Goal: Browse casually

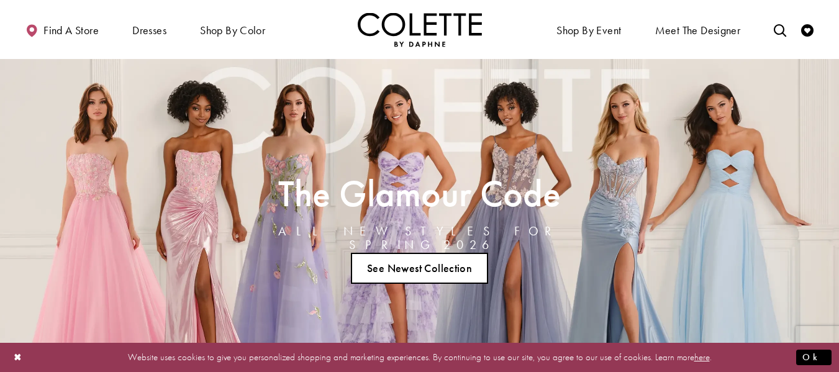
scroll to position [25, 0]
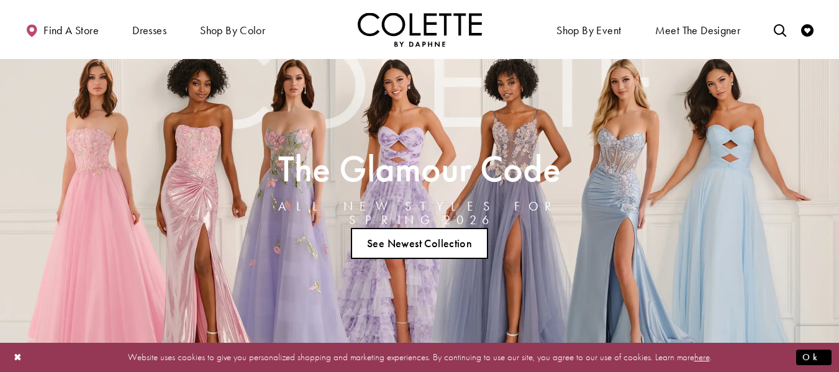
click at [601, 160] on div "The Glamour Code ALL NEW STYLES FOR SPRING 2026 See Newest Collection" at bounding box center [419, 206] width 839 height 344
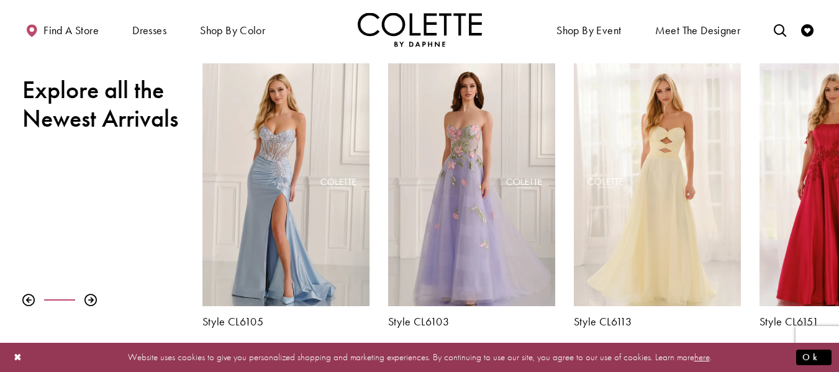
scroll to position [447, 0]
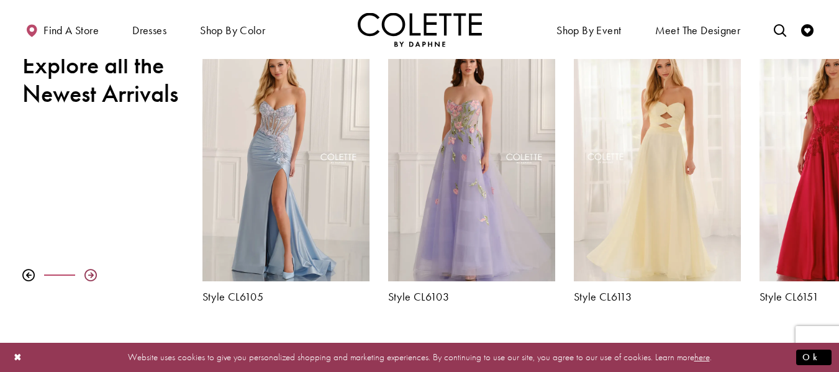
click at [91, 271] on div at bounding box center [90, 275] width 12 height 12
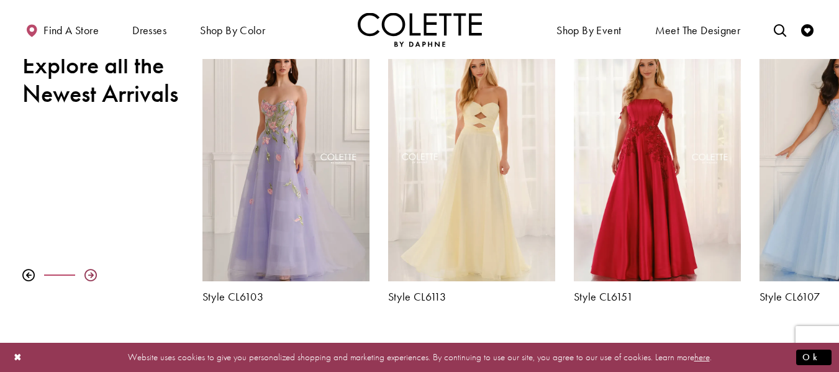
click at [91, 271] on div at bounding box center [90, 275] width 12 height 12
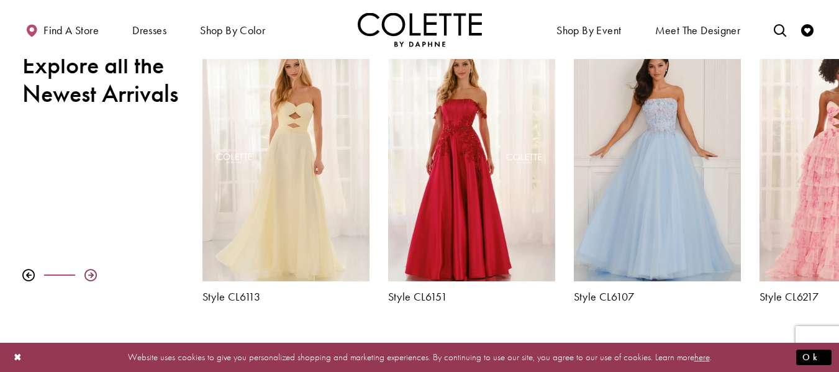
click at [91, 271] on div at bounding box center [90, 275] width 12 height 12
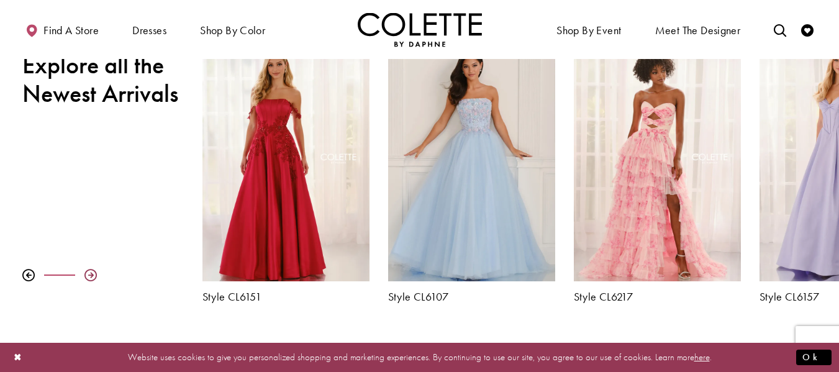
click at [91, 271] on div at bounding box center [90, 275] width 12 height 12
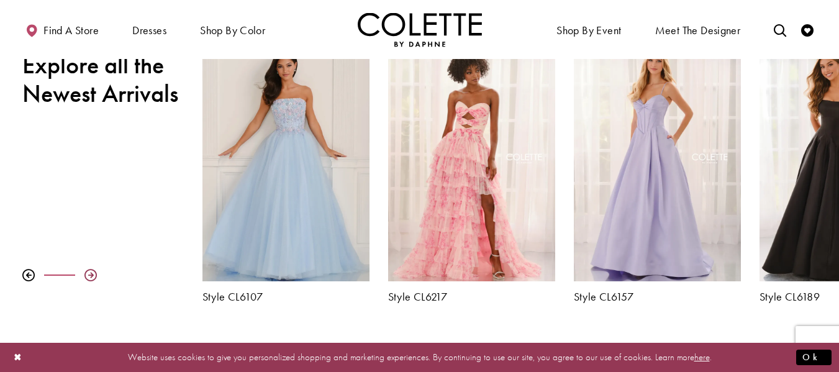
click at [91, 271] on div at bounding box center [90, 275] width 12 height 12
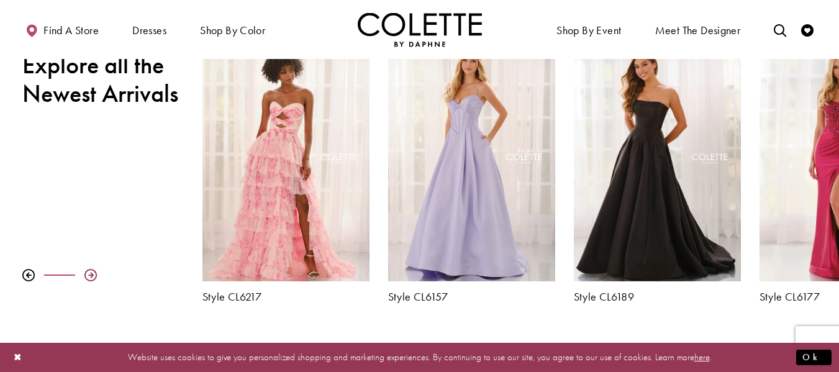
click at [91, 271] on div at bounding box center [90, 275] width 12 height 12
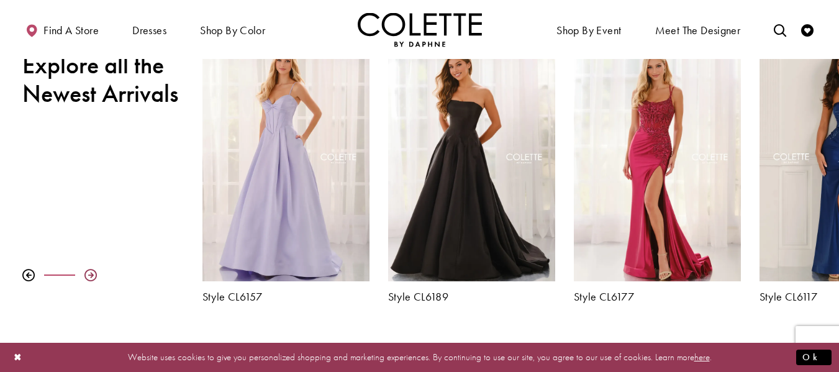
click at [91, 271] on div at bounding box center [90, 275] width 12 height 12
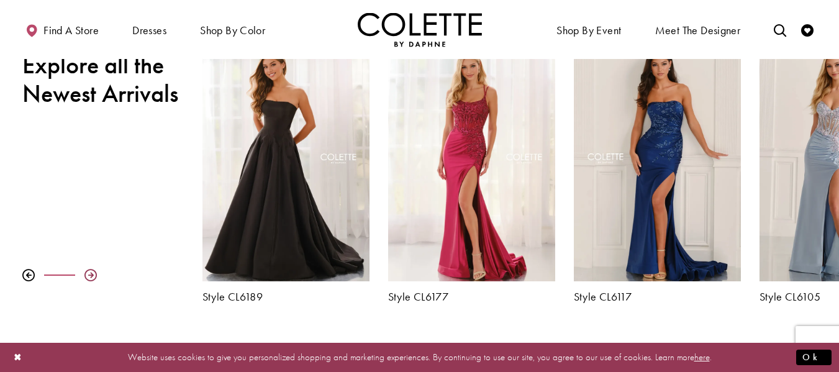
click at [91, 271] on div at bounding box center [90, 275] width 12 height 12
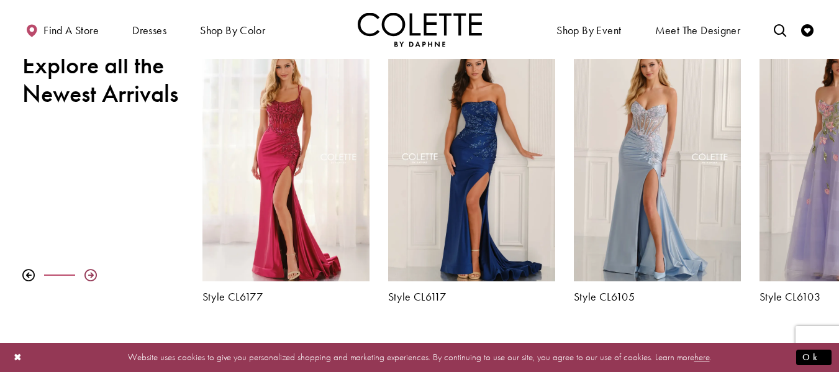
click at [91, 271] on div at bounding box center [90, 275] width 12 height 12
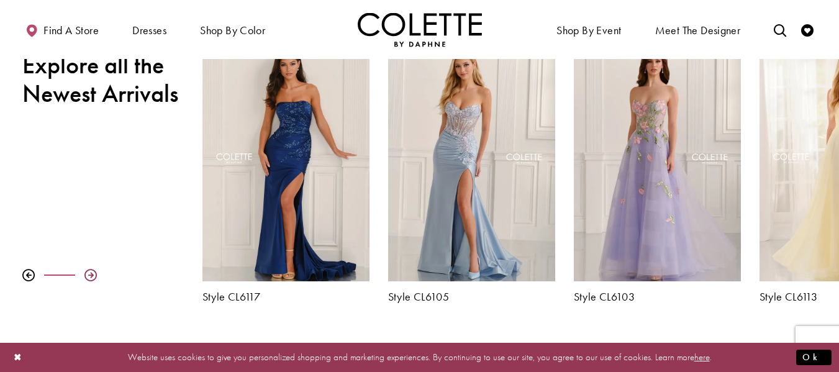
click at [91, 271] on div at bounding box center [90, 275] width 12 height 12
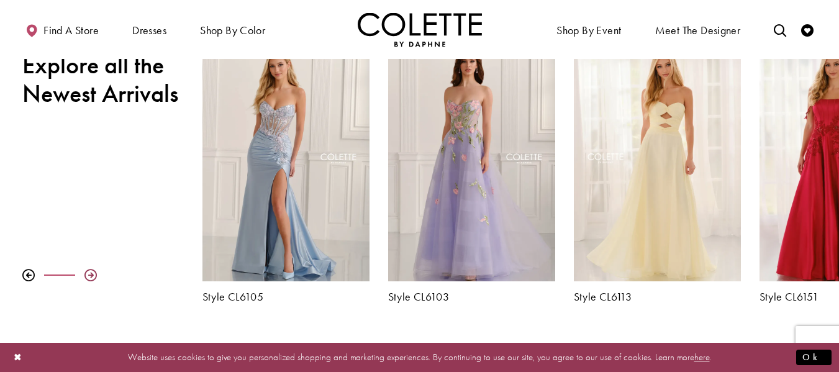
click at [91, 271] on div at bounding box center [90, 275] width 12 height 12
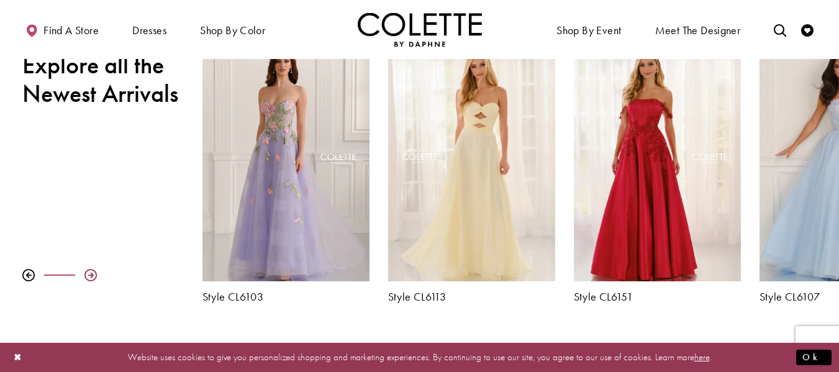
click at [91, 271] on div at bounding box center [90, 275] width 12 height 12
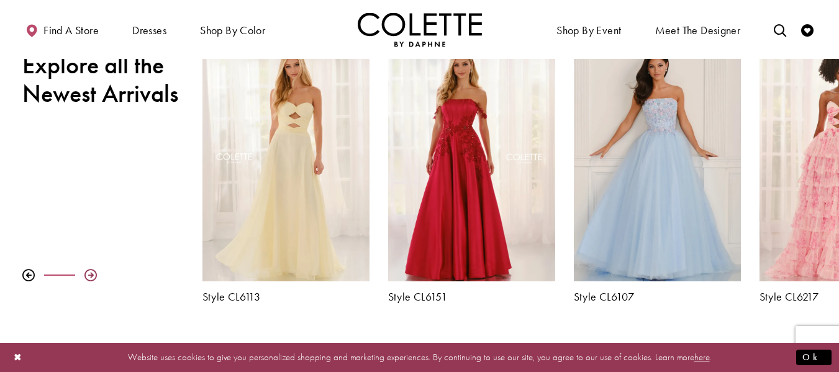
click at [91, 271] on div at bounding box center [90, 275] width 12 height 12
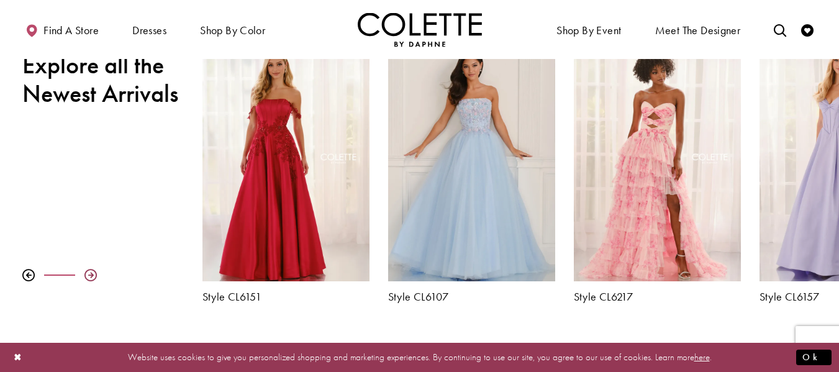
click at [91, 271] on div at bounding box center [90, 275] width 12 height 12
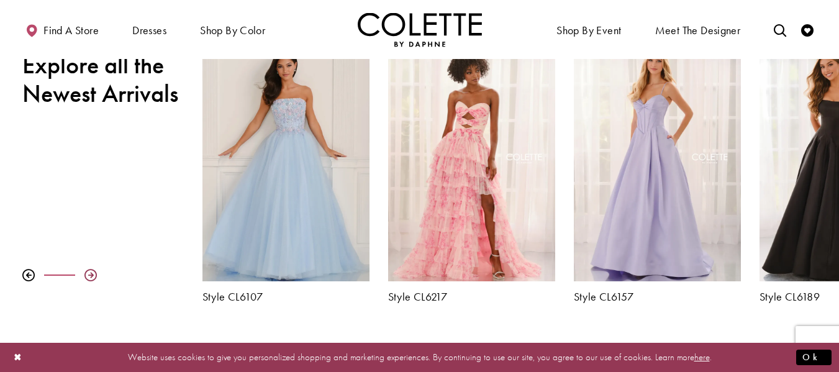
click at [91, 271] on div at bounding box center [90, 275] width 12 height 12
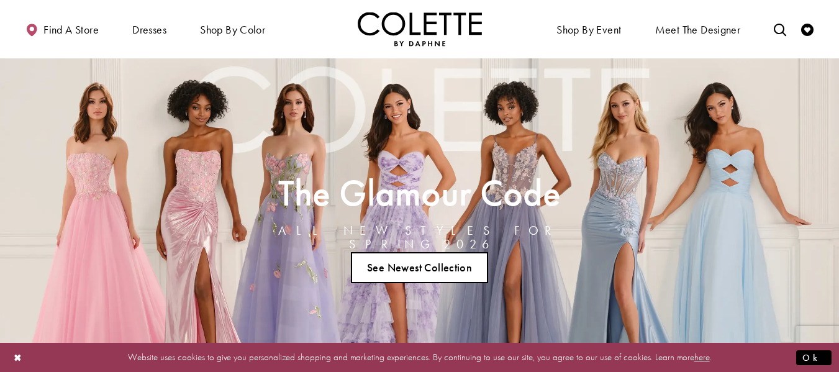
scroll to position [0, 0]
